Goal: Information Seeking & Learning: Learn about a topic

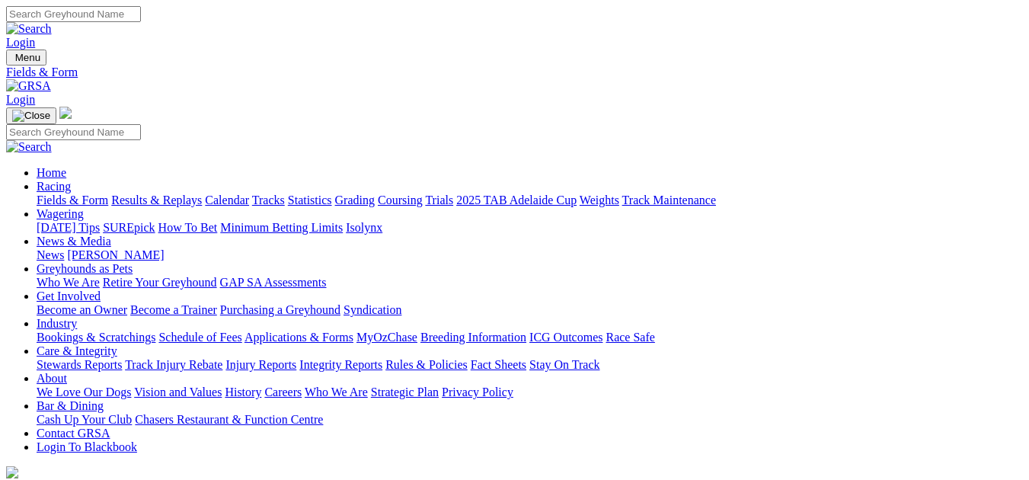
click at [172, 193] on link "Results & Replays" at bounding box center [156, 199] width 91 height 13
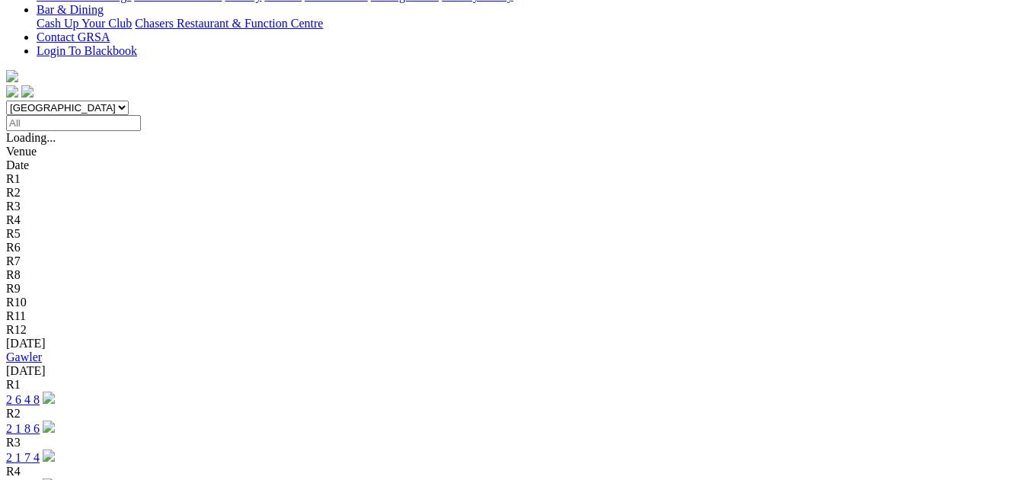
scroll to position [518, 0]
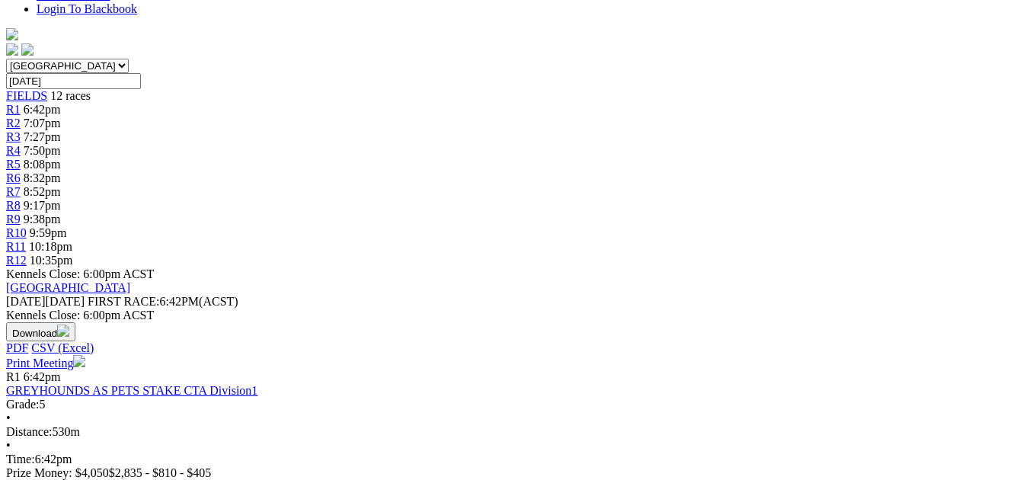
scroll to position [377, 0]
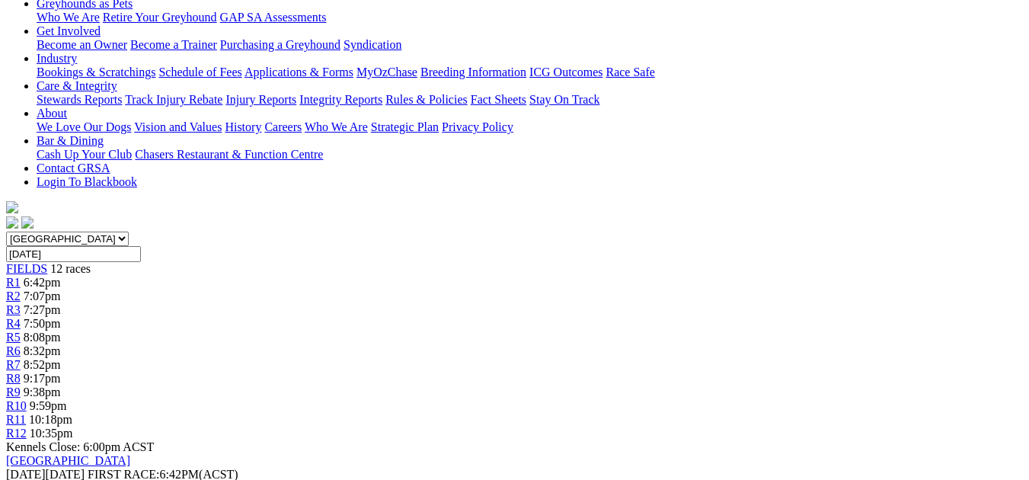
scroll to position [296, 0]
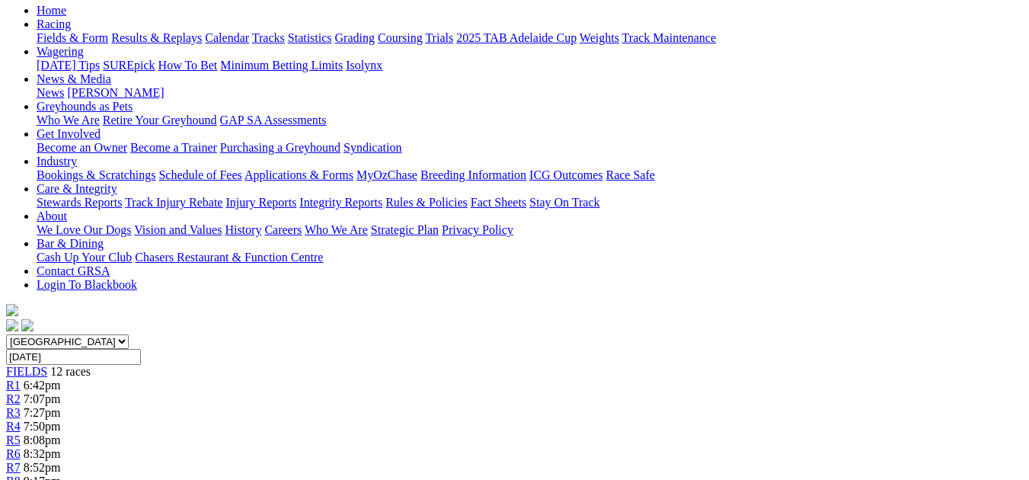
scroll to position [193, 0]
